Goal: Task Accomplishment & Management: Manage account settings

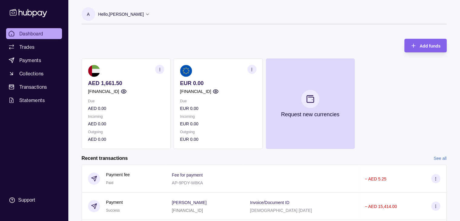
click at [251, 70] on circle "button" at bounding box center [251, 70] width 0 height 0
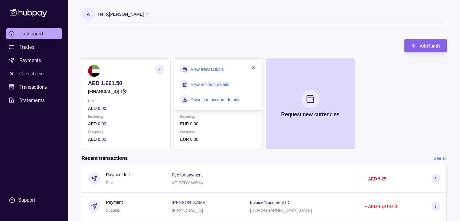
click at [222, 86] on link "View account details" at bounding box center [209, 84] width 38 height 7
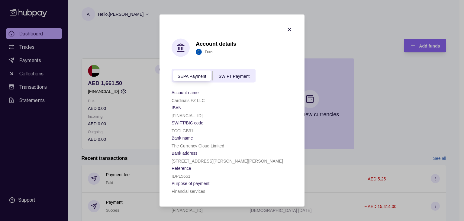
click at [291, 27] on icon "button" at bounding box center [290, 30] width 6 height 6
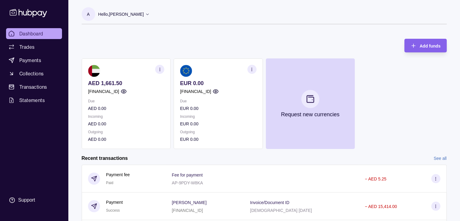
click at [250, 70] on icon "button" at bounding box center [251, 69] width 5 height 5
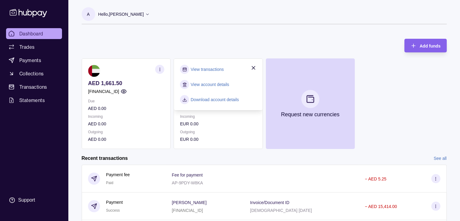
click at [209, 66] on link "View transactions" at bounding box center [206, 69] width 33 height 7
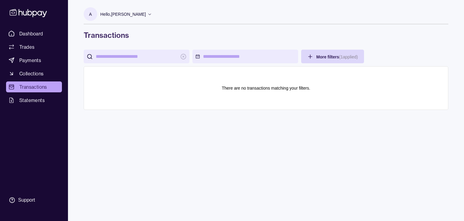
click at [24, 87] on span "Transactions" at bounding box center [33, 86] width 28 height 7
click at [44, 30] on link "Dashboard" at bounding box center [34, 33] width 56 height 11
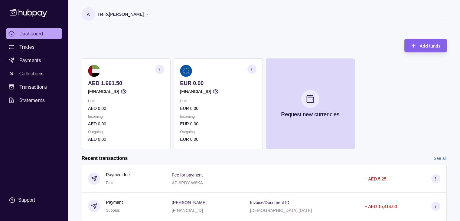
click at [250, 71] on icon "button" at bounding box center [251, 69] width 5 height 5
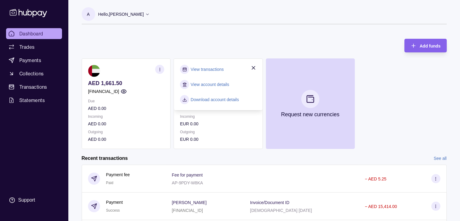
click at [208, 86] on link "View account details" at bounding box center [209, 84] width 38 height 7
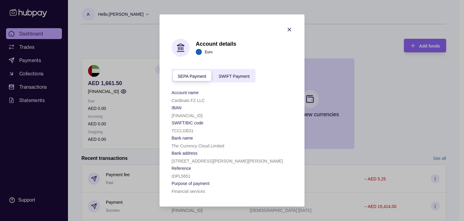
click at [228, 76] on span "SWIFT Payment" at bounding box center [234, 75] width 31 height 5
click at [291, 27] on icon "button" at bounding box center [290, 30] width 6 height 6
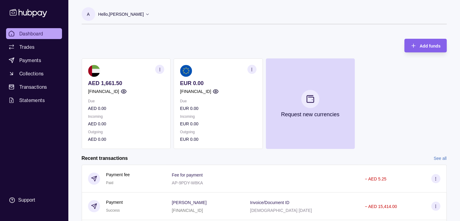
click at [259, 68] on section "EUR 0.00 [FINANCIAL_ID] Due EUR 0.00 Incoming EUR 0.00 Outgoing EUR 0.00" at bounding box center [217, 103] width 89 height 90
click at [255, 69] on section "button" at bounding box center [251, 69] width 9 height 9
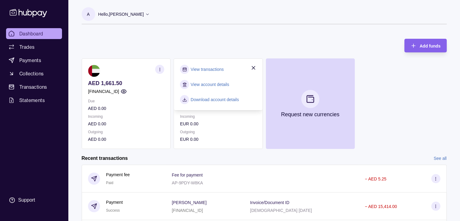
click at [126, 84] on p "AED 1,661.50" at bounding box center [126, 83] width 76 height 7
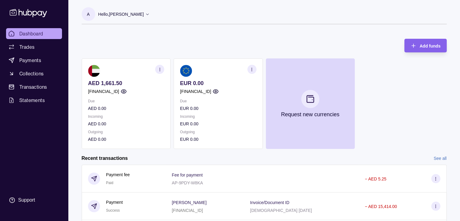
click at [249, 72] on section "button" at bounding box center [251, 69] width 9 height 9
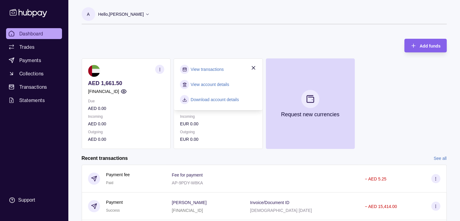
click at [253, 66] on icon "button" at bounding box center [253, 68] width 6 height 6
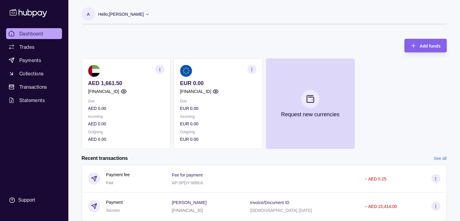
click at [248, 46] on div "Add funds AED 1,661.50 [FINANCIAL_ID] Due AED 0.00 Incoming AED 0.00 Outgoing A…" at bounding box center [264, 91] width 365 height 116
